Goal: Task Accomplishment & Management: Use online tool/utility

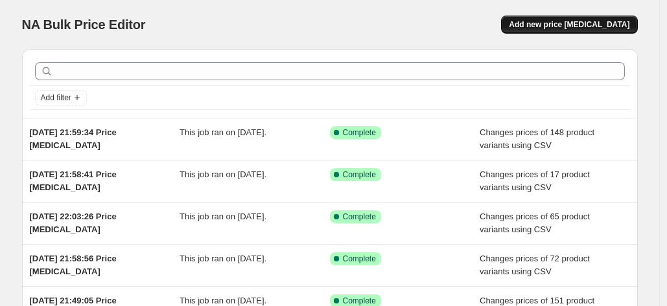
click at [585, 31] on button "Add new price [MEDICAL_DATA]" at bounding box center [569, 25] width 136 height 18
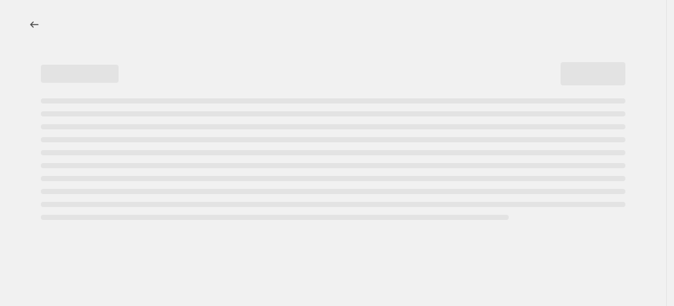
select select "percentage"
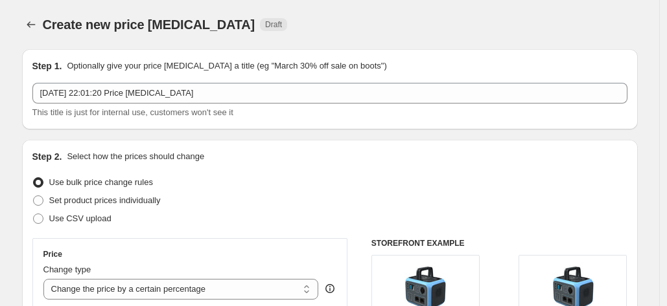
scroll to position [130, 0]
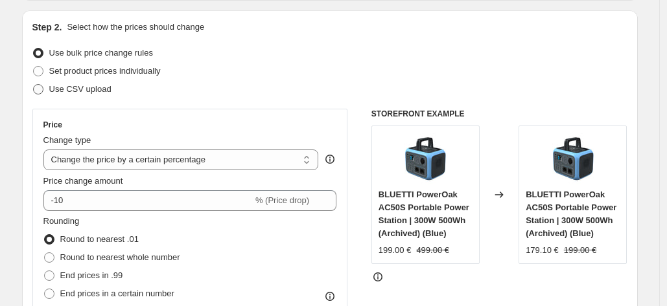
click at [95, 89] on span "Use CSV upload" at bounding box center [80, 89] width 62 height 10
click at [34, 85] on input "Use CSV upload" at bounding box center [33, 84] width 1 height 1
radio input "true"
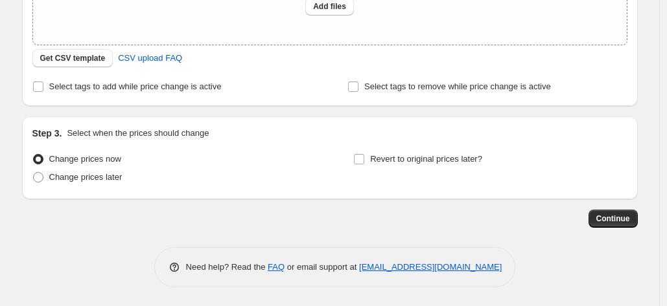
scroll to position [206, 0]
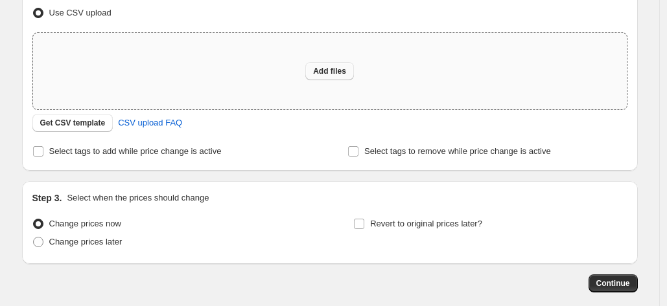
click at [330, 75] on span "Add files" at bounding box center [329, 71] width 33 height 10
click at [331, 65] on button "Add files" at bounding box center [329, 71] width 49 height 18
type input "C:\fakepath\价格更改 - [DATE].csv"
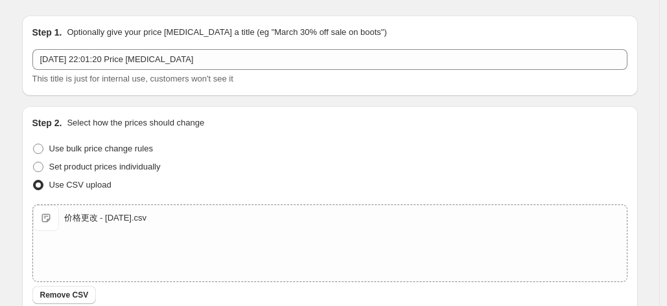
scroll to position [293, 0]
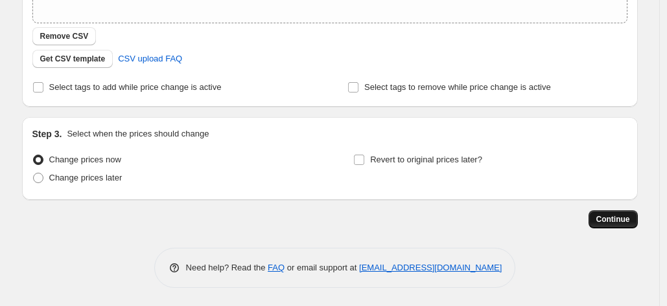
click at [608, 220] on span "Continue" at bounding box center [613, 219] width 34 height 10
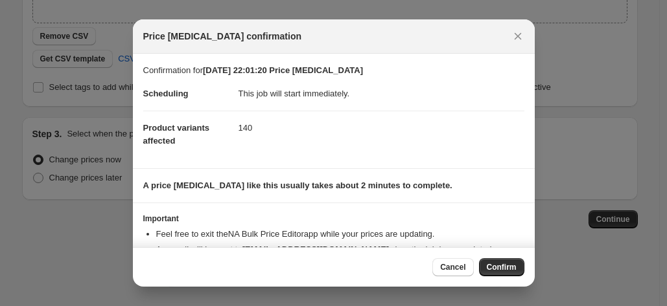
scroll to position [36, 0]
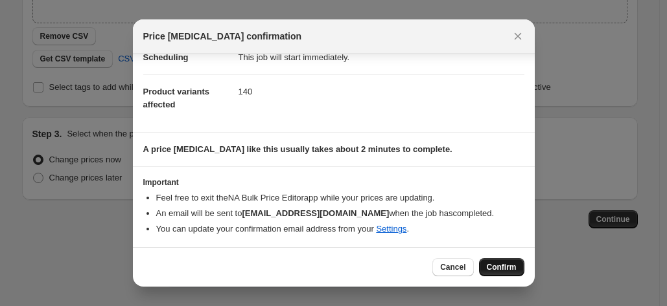
click at [503, 269] on span "Confirm" at bounding box center [501, 267] width 30 height 10
